Goal: Task Accomplishment & Management: Manage account settings

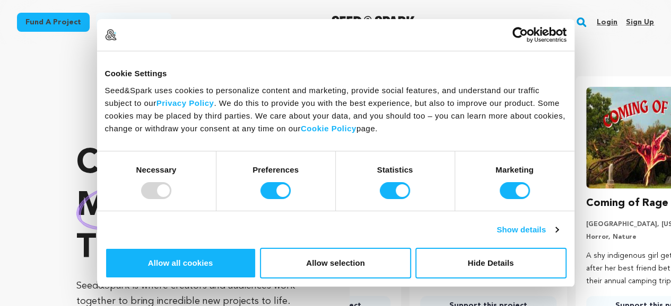
scroll to position [0, 174]
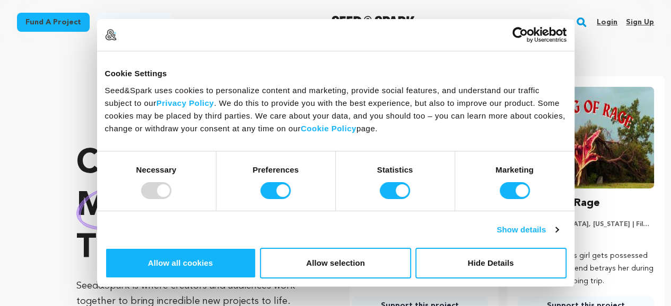
click at [201, 74] on div "Crowdfunding music that matters . Seed&Spark is where creators and audiences wo…" at bounding box center [191, 241] width 231 height 351
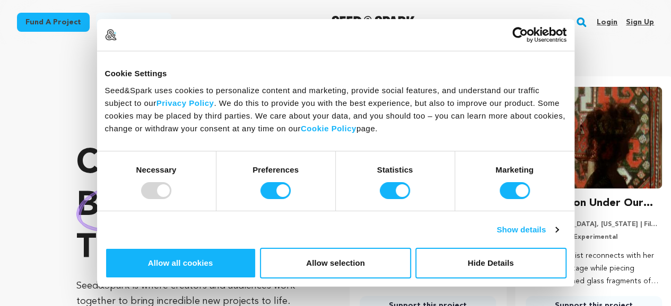
scroll to position [0, 0]
click at [633, 19] on link "Sign up" at bounding box center [640, 22] width 28 height 17
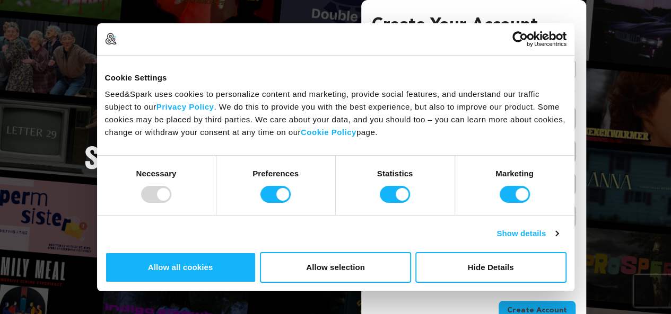
click at [480, 66] on link "Continue with Google" at bounding box center [474, 69] width 204 height 20
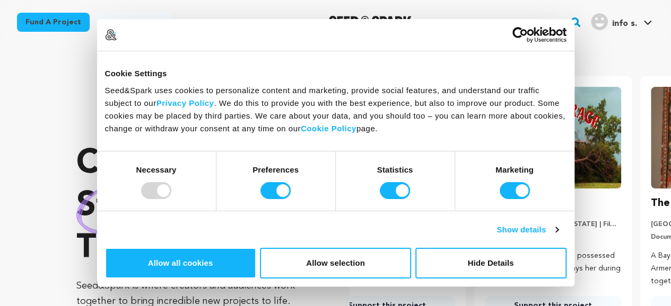
scroll to position [0, 174]
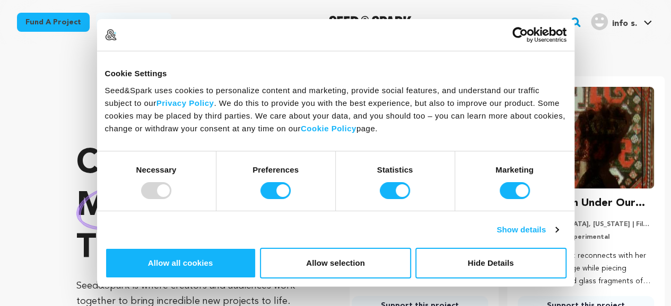
click at [323, 80] on div "Crowdfunding music that matters . Seed&Spark is where creators and audiences wo…" at bounding box center [373, 241] width 594 height 351
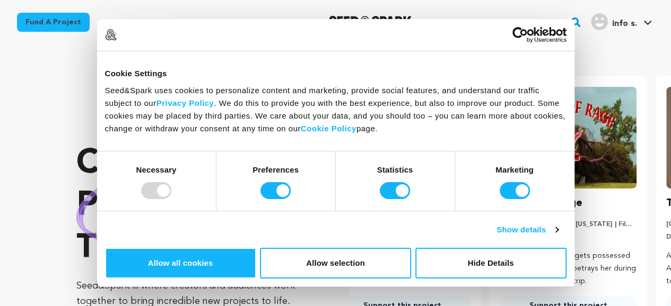
scroll to position [0, 0]
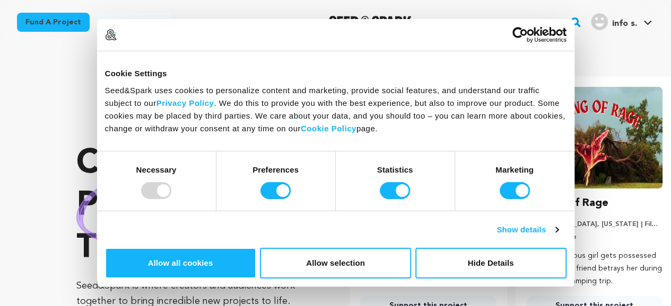
click at [371, 74] on div "Crowdfunding podcasts that matter . Seed&Spark is where creators and audiences …" at bounding box center [373, 241] width 594 height 351
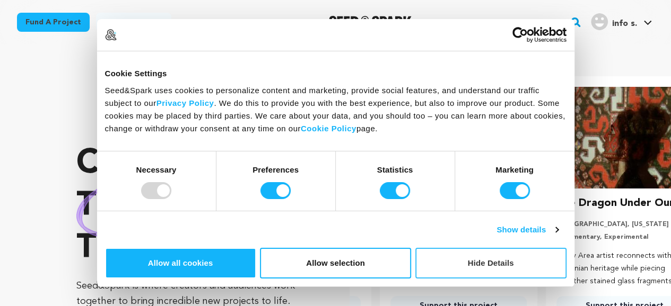
scroll to position [0, 174]
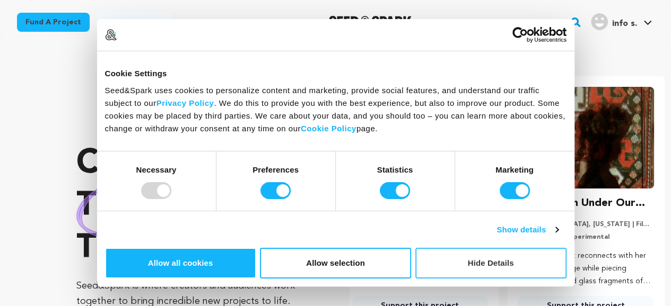
click at [566, 248] on button "Hide Details" at bounding box center [490, 263] width 151 height 31
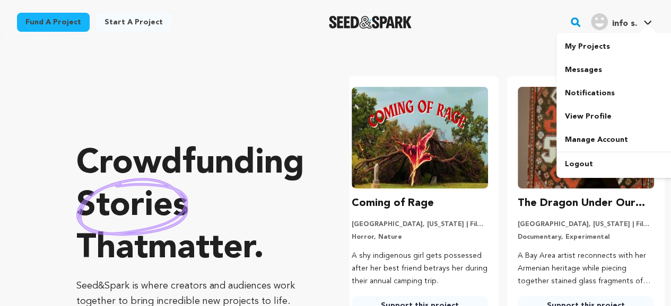
click at [604, 20] on img "info s.'s Profile" at bounding box center [599, 21] width 17 height 17
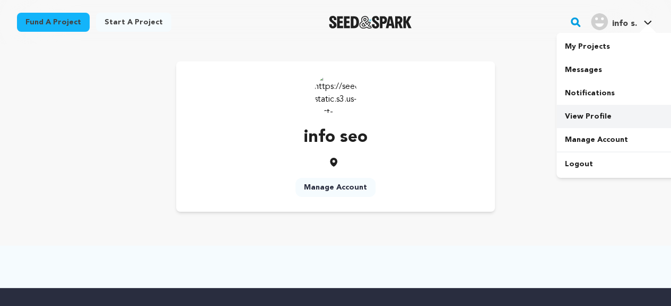
click at [594, 110] on link "View Profile" at bounding box center [615, 116] width 119 height 23
click at [584, 118] on link "View Profile" at bounding box center [615, 116] width 119 height 23
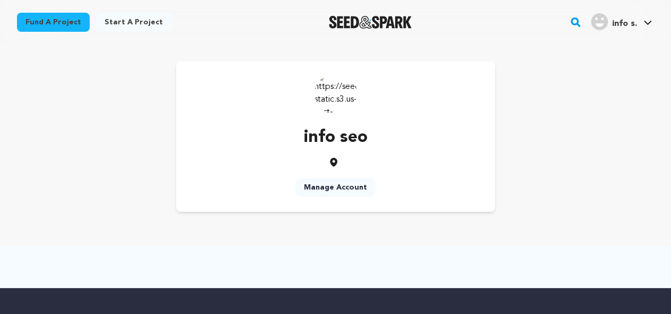
click at [325, 186] on link "Manage Account" at bounding box center [335, 187] width 80 height 19
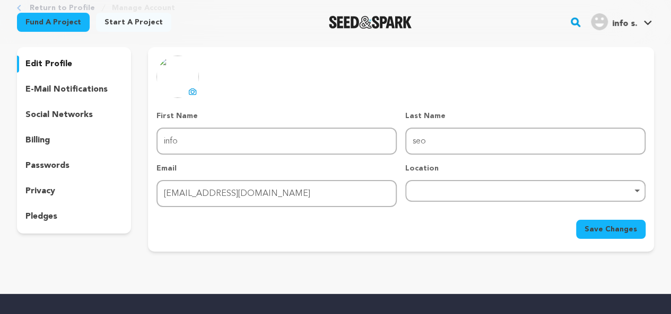
scroll to position [53, 0]
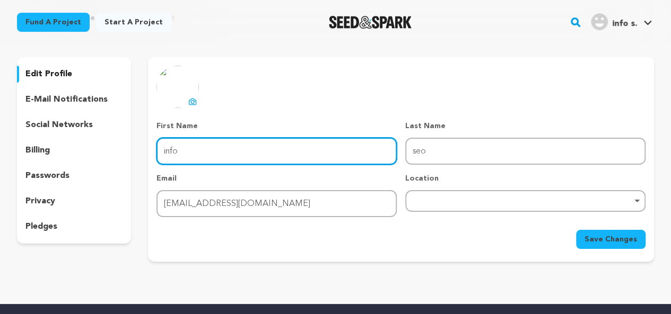
drag, startPoint x: 240, startPoint y: 155, endPoint x: 149, endPoint y: 145, distance: 91.3
click at [149, 145] on div "uploading spinner upload profile image First Name First Name info Last Name Las…" at bounding box center [401, 157] width 506 height 183
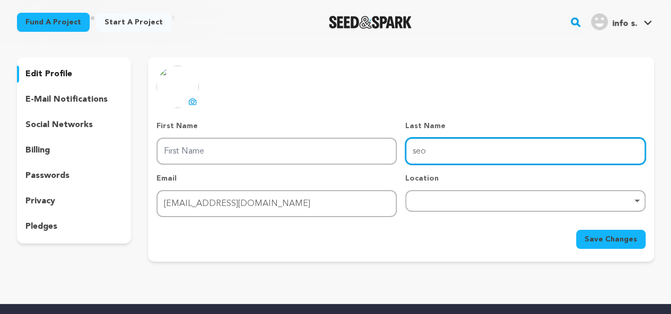
drag, startPoint x: 451, startPoint y: 151, endPoint x: 355, endPoint y: 152, distance: 96.0
click at [355, 152] on div "First Name First Name Last Name Last Name [PERSON_NAME] Email Email [EMAIL_ADDR…" at bounding box center [400, 169] width 489 height 96
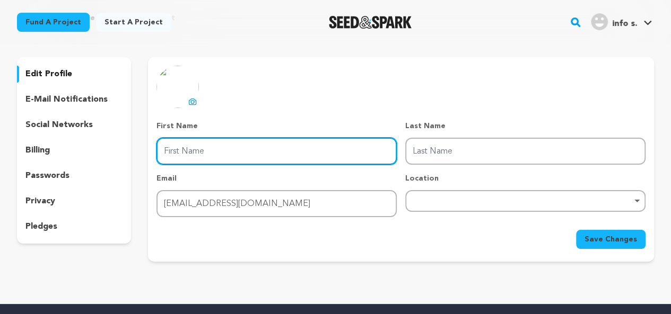
click at [336, 157] on input "First Name" at bounding box center [276, 151] width 240 height 27
type input "Prasad"
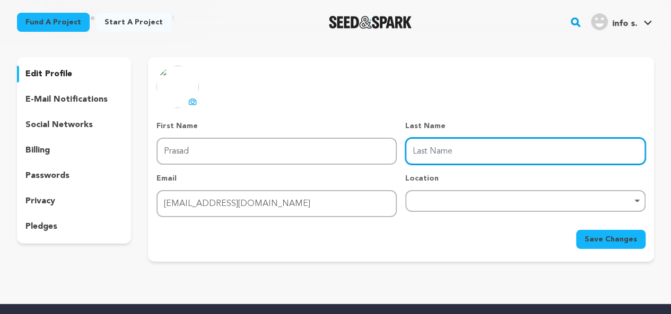
click at [446, 156] on input "Last Name" at bounding box center [525, 151] width 240 height 27
click at [474, 201] on div "Remove item" at bounding box center [525, 201] width 230 height 4
type input "Aesthetic Clinic"
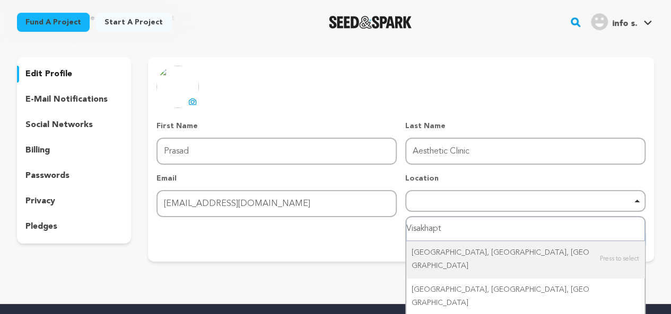
type input "Visakhap"
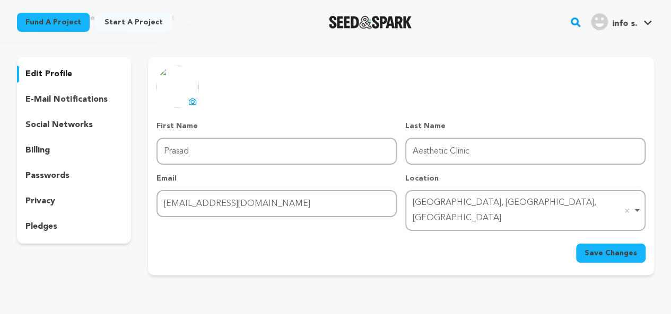
click at [602, 248] on span "Save Changes" at bounding box center [610, 253] width 52 height 11
click at [38, 98] on p "e-mail notifications" at bounding box center [66, 99] width 82 height 13
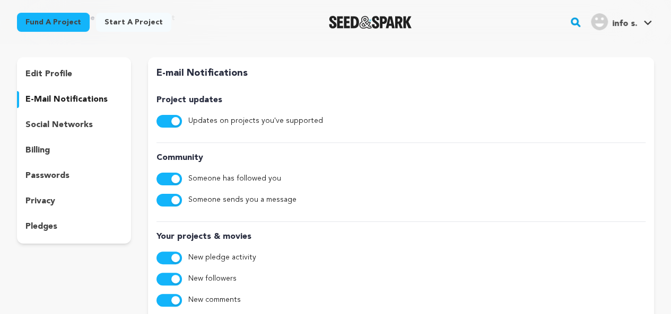
click at [39, 121] on p "social networks" at bounding box center [58, 125] width 67 height 13
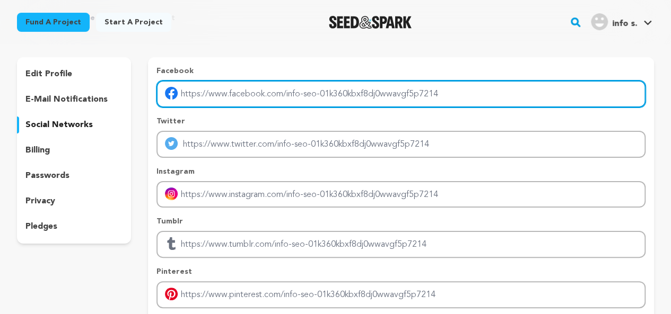
click at [304, 97] on input "Enter facebook profile link" at bounding box center [400, 94] width 489 height 27
click at [341, 94] on input "Enter facebook profile link" at bounding box center [400, 94] width 489 height 27
paste input "https://www.facebook.com/prasadplasticsurgery/"
type input "https://www.facebook.com/prasadplasticsurgery/"
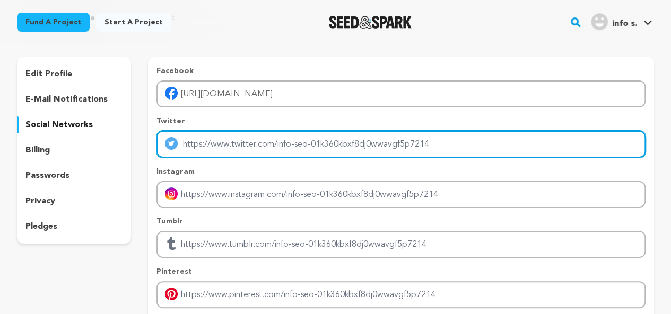
click at [266, 150] on input "Enter twitter profile link" at bounding box center [400, 144] width 489 height 27
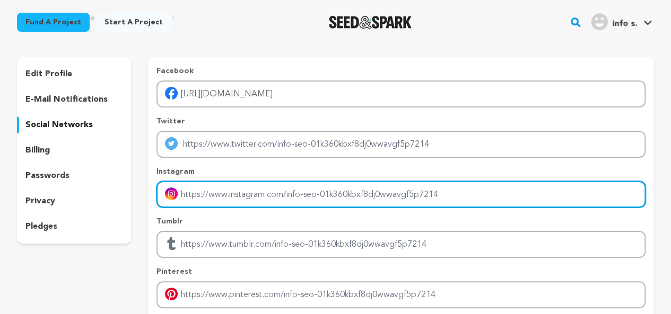
click at [226, 198] on input "Enter instagram handle link" at bounding box center [400, 194] width 489 height 27
paste input "https://www.instagram.com/prasadplasticsurgery/"
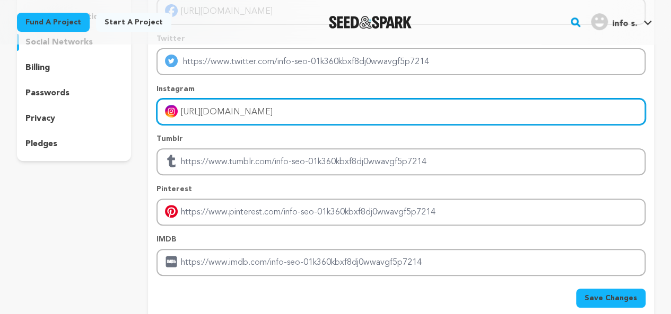
scroll to position [212, 0]
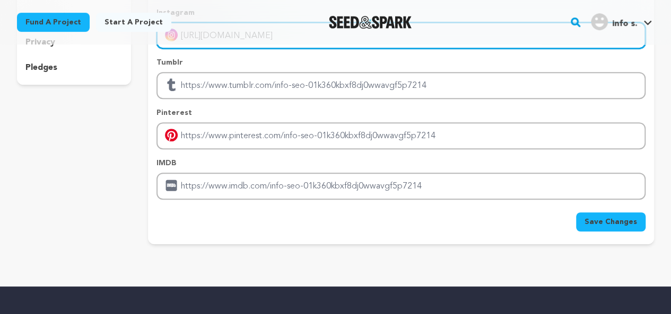
type input "https://www.instagram.com/prasadplasticsurgery/"
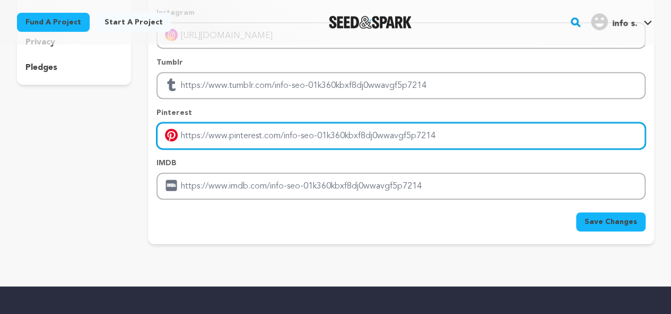
click at [244, 134] on input "Enter pinterest profile link" at bounding box center [400, 135] width 489 height 27
paste input "https://in.pinterest.com/durgaprasadplasticsurgery/"
type input "https://in.pinterest.com/durgaprasadplasticsurgery/"
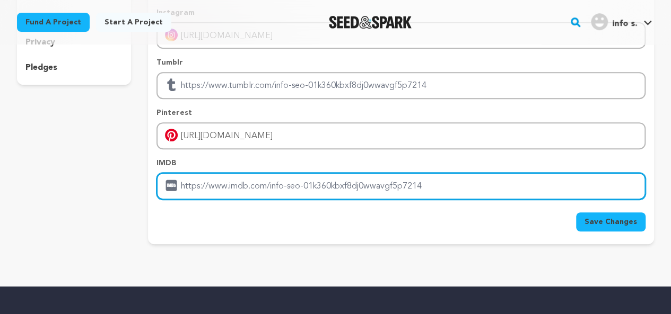
click at [243, 187] on input "Enter IMDB profile link" at bounding box center [400, 186] width 489 height 27
paste input "https://www.youtube.com/@PrasadplasticsurgeryClinic"
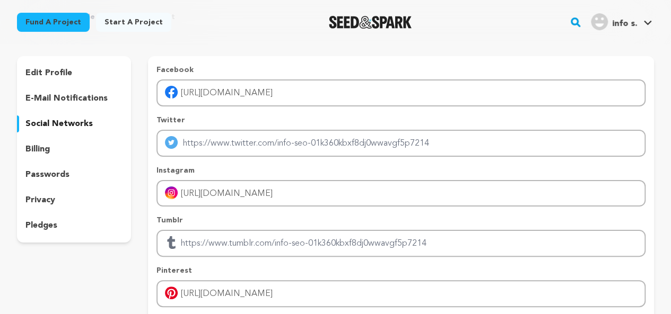
scroll to position [53, 0]
type input "https://www.youtube.com/@PrasadplasticsurgeryClinic"
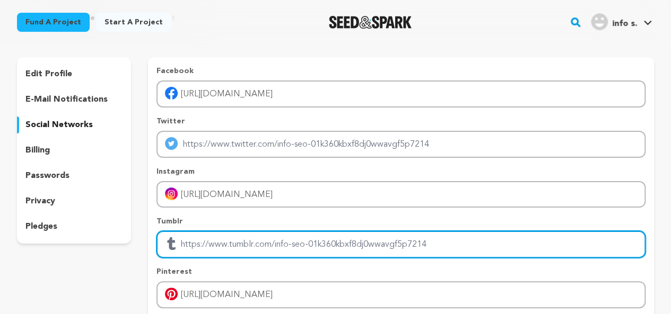
click at [268, 240] on input "Enter tubmlr profile link" at bounding box center [400, 244] width 489 height 27
paste input "https://prasadplasticsurgery.com/services/liposuction/"
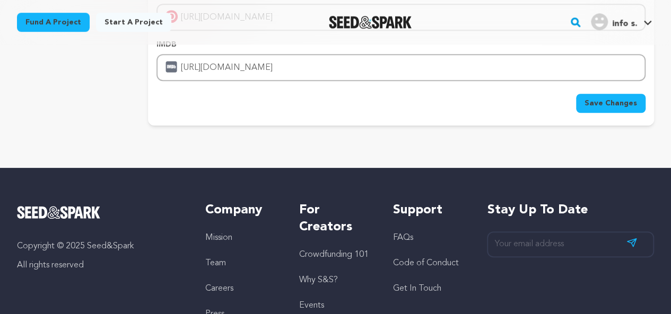
scroll to position [318, 0]
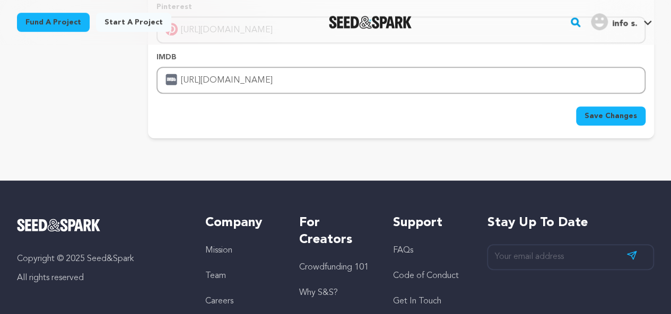
type input "https://prasadplasticsurgery.com/services/liposuction/"
click at [595, 112] on span "Save Changes" at bounding box center [610, 116] width 52 height 11
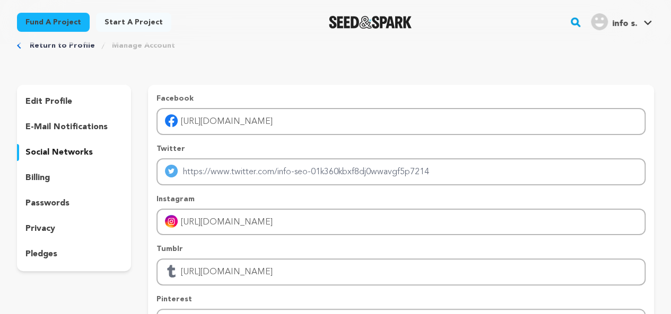
scroll to position [0, 0]
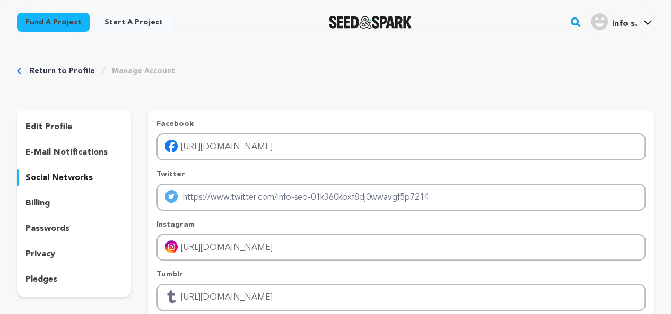
click at [64, 123] on p "edit profile" at bounding box center [48, 127] width 47 height 13
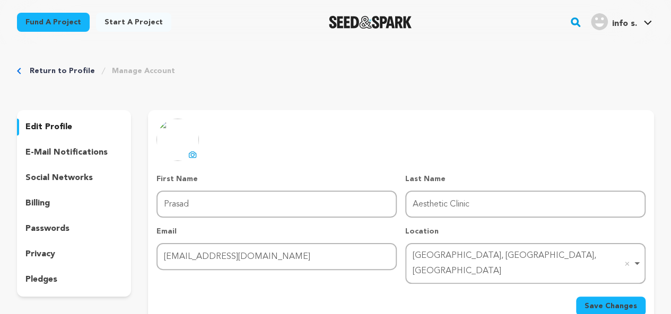
click at [594, 301] on span "Save Changes" at bounding box center [610, 306] width 52 height 11
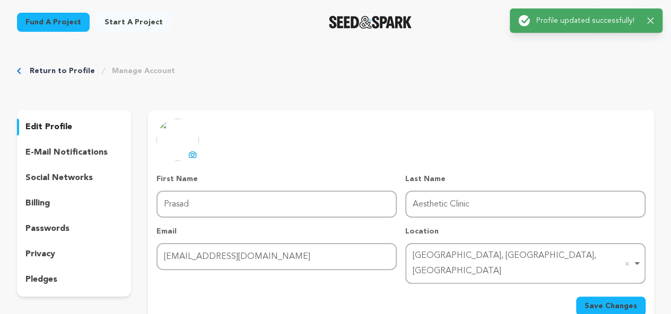
click at [40, 204] on p "billing" at bounding box center [37, 203] width 24 height 13
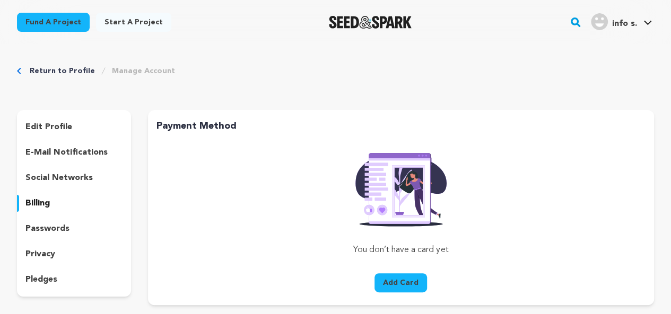
click at [142, 68] on link "Manage Account" at bounding box center [143, 71] width 63 height 11
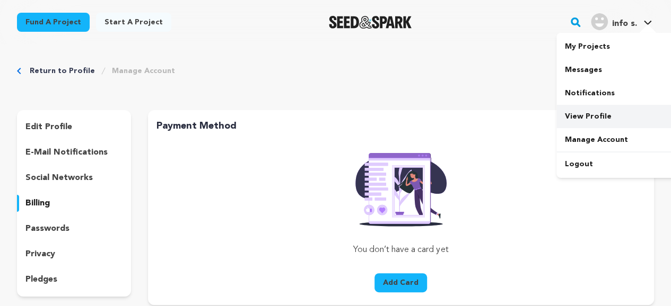
click at [587, 107] on link "View Profile" at bounding box center [615, 116] width 119 height 23
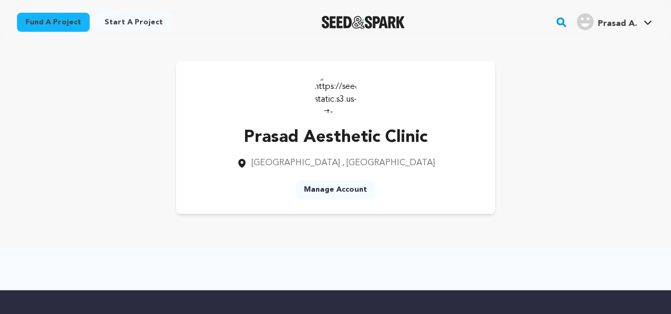
click at [563, 120] on div "Prasad Aesthetic Clinic Visakhapatnam , Andhra Pradesh Manage Account" at bounding box center [335, 137] width 637 height 153
